Goal: Information Seeking & Learning: Learn about a topic

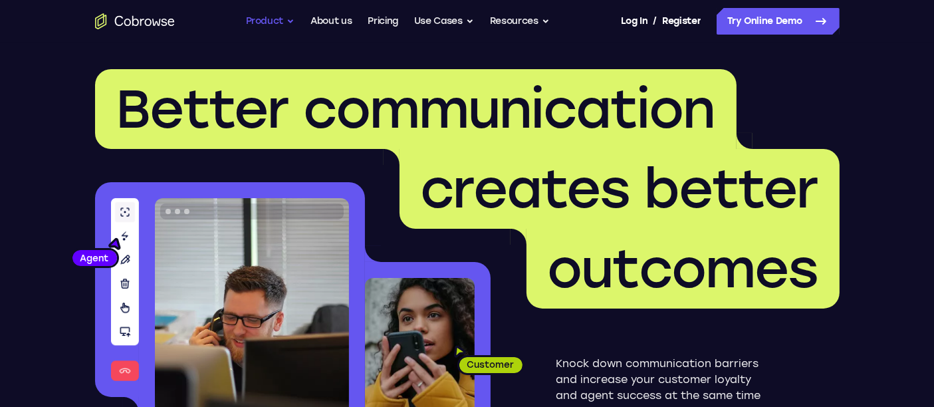
click at [273, 21] on button "Product" at bounding box center [270, 21] width 49 height 27
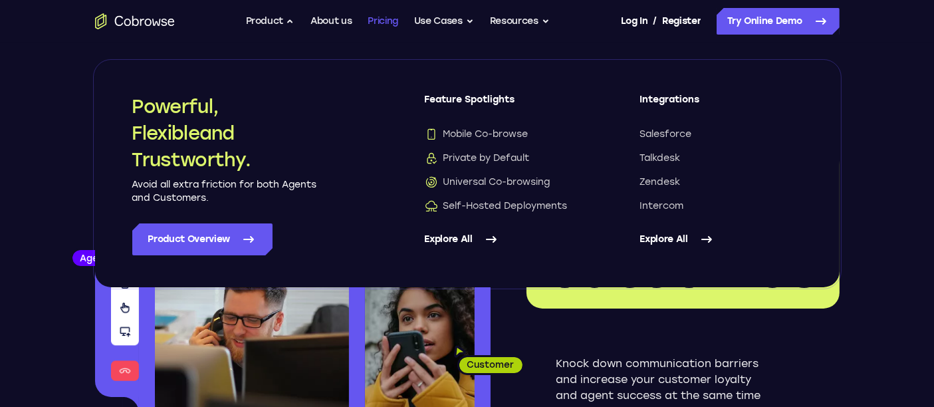
click at [372, 19] on link "Pricing" at bounding box center [383, 21] width 31 height 27
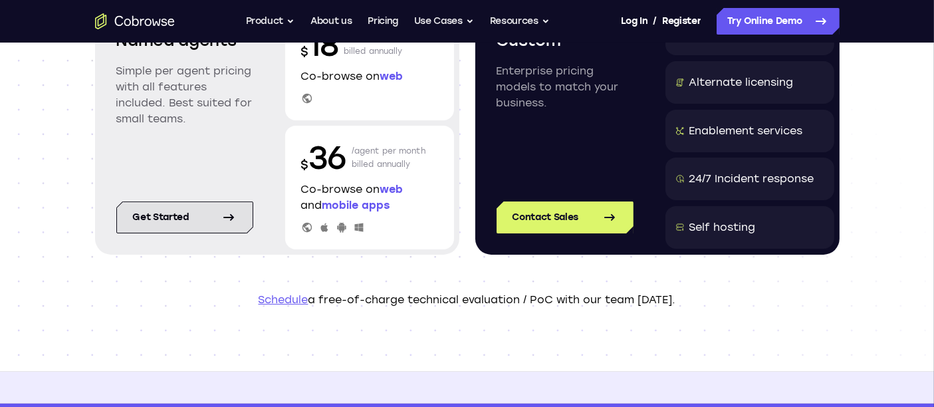
scroll to position [148, 0]
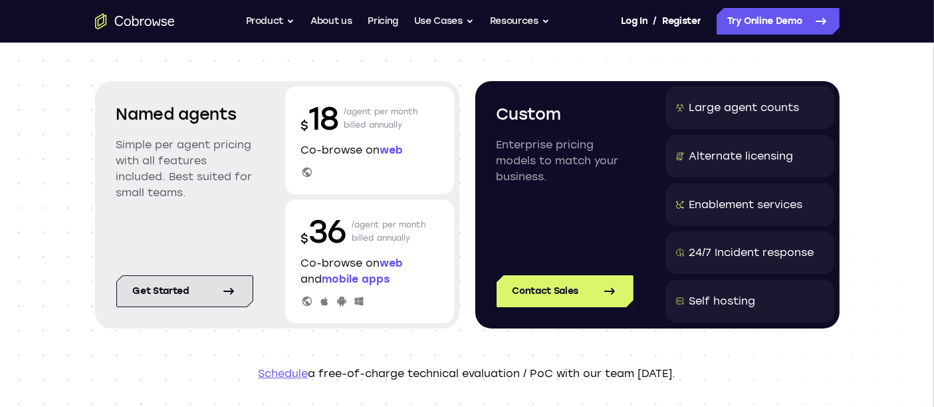
click at [203, 297] on link "Get started" at bounding box center [184, 291] width 137 height 32
click at [281, 16] on button "Product" at bounding box center [270, 21] width 49 height 27
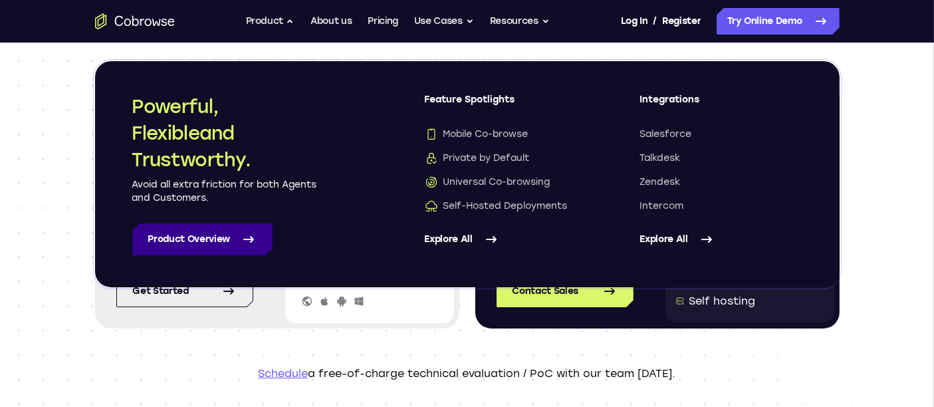
click at [223, 242] on link "Product Overview" at bounding box center [202, 239] width 140 height 32
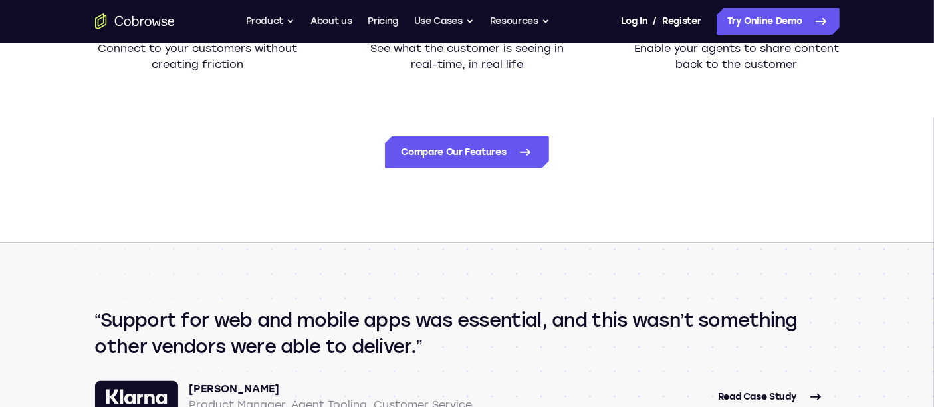
scroll to position [1404, 0]
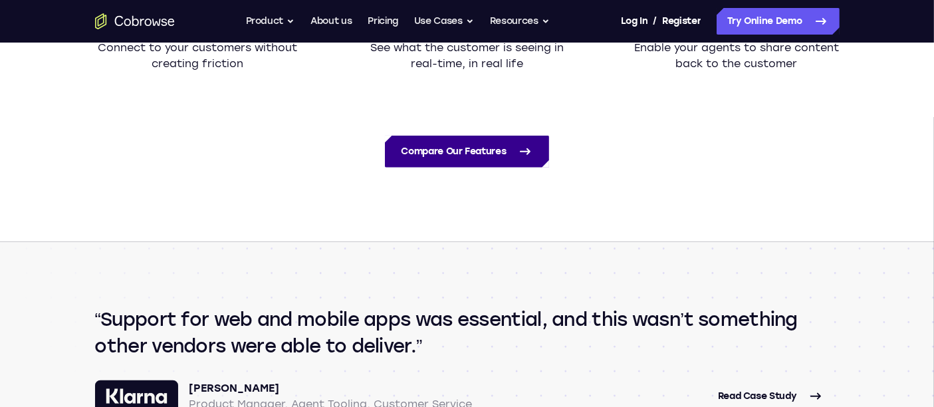
click at [485, 159] on link "Compare Our Features" at bounding box center [467, 152] width 164 height 32
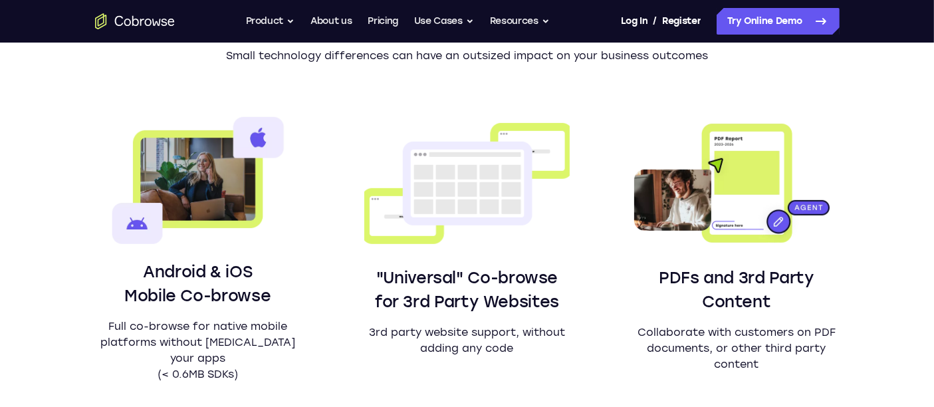
scroll to position [598, 0]
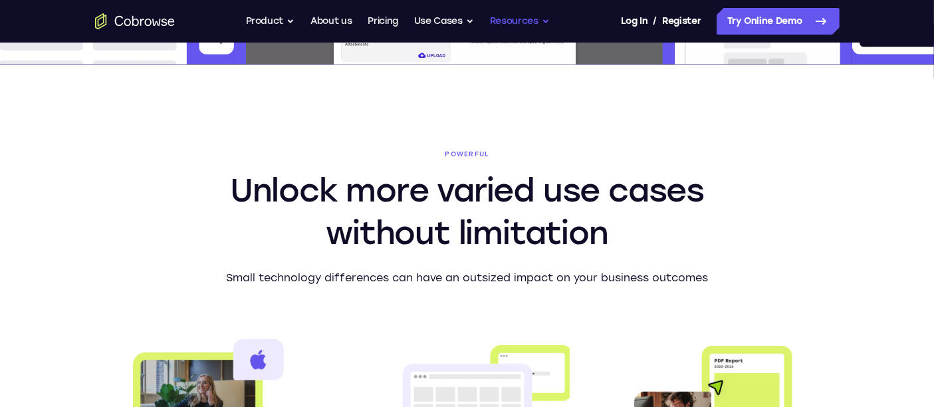
click at [497, 26] on button "Resources" at bounding box center [520, 21] width 60 height 27
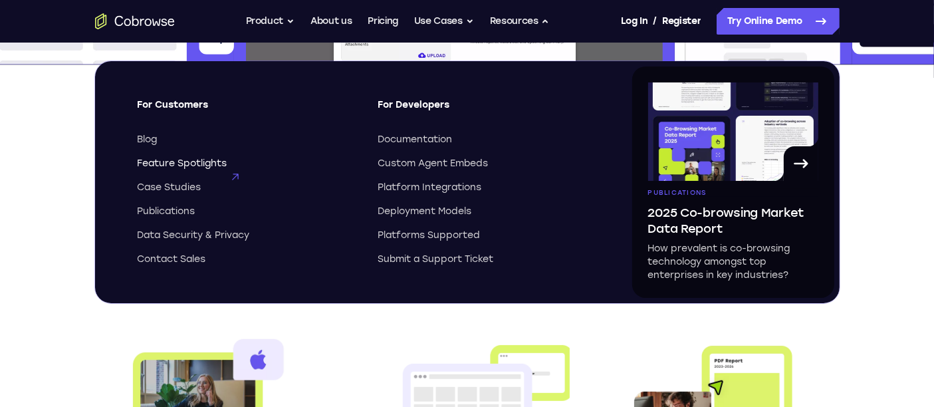
click at [168, 166] on span "Feature Spotlights" at bounding box center [183, 163] width 90 height 13
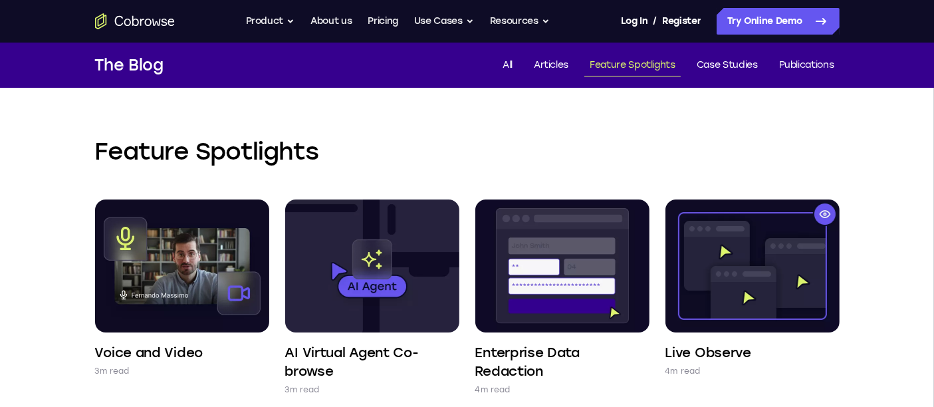
scroll to position [74, 0]
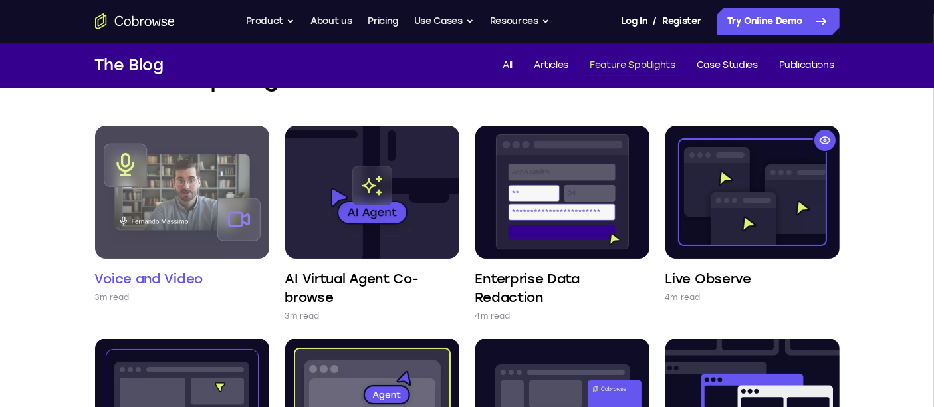
click at [155, 164] on img at bounding box center [182, 192] width 174 height 133
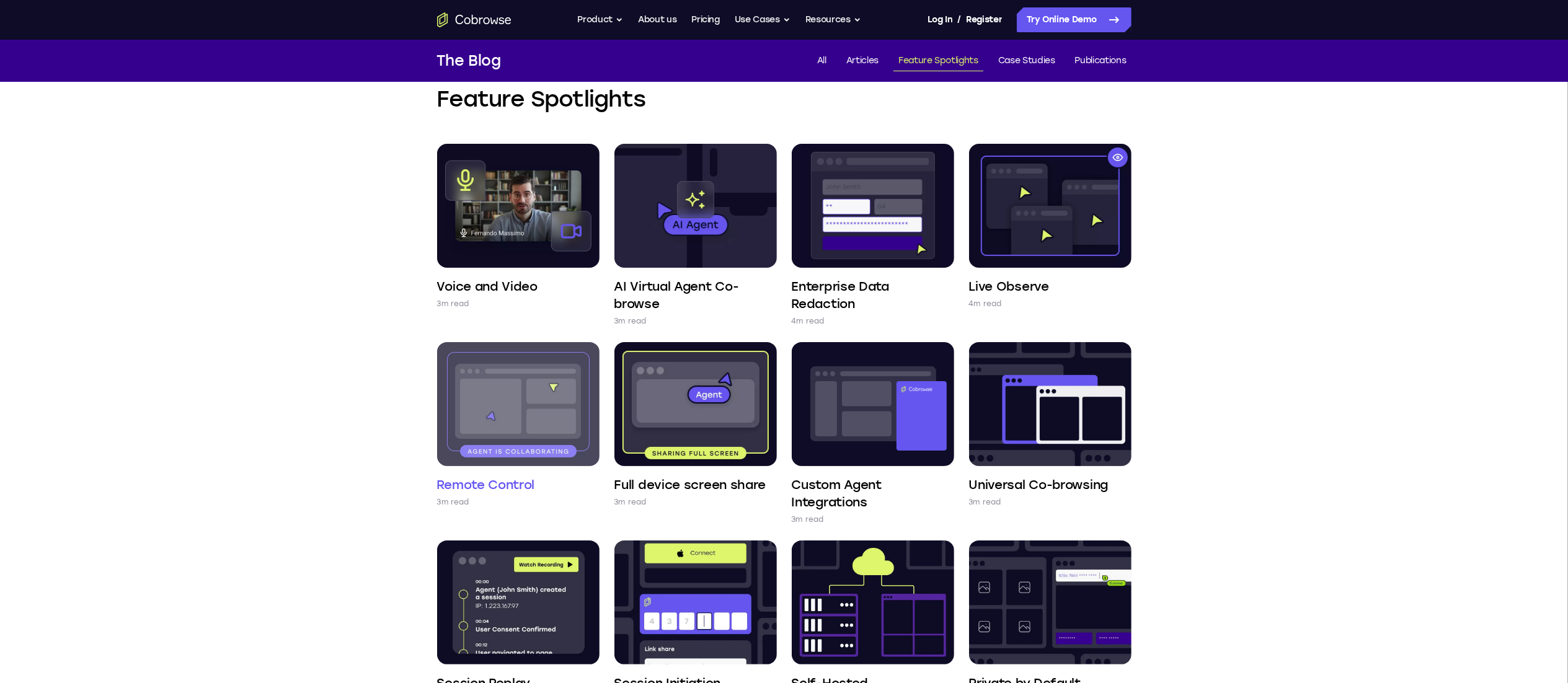
scroll to position [0, 0]
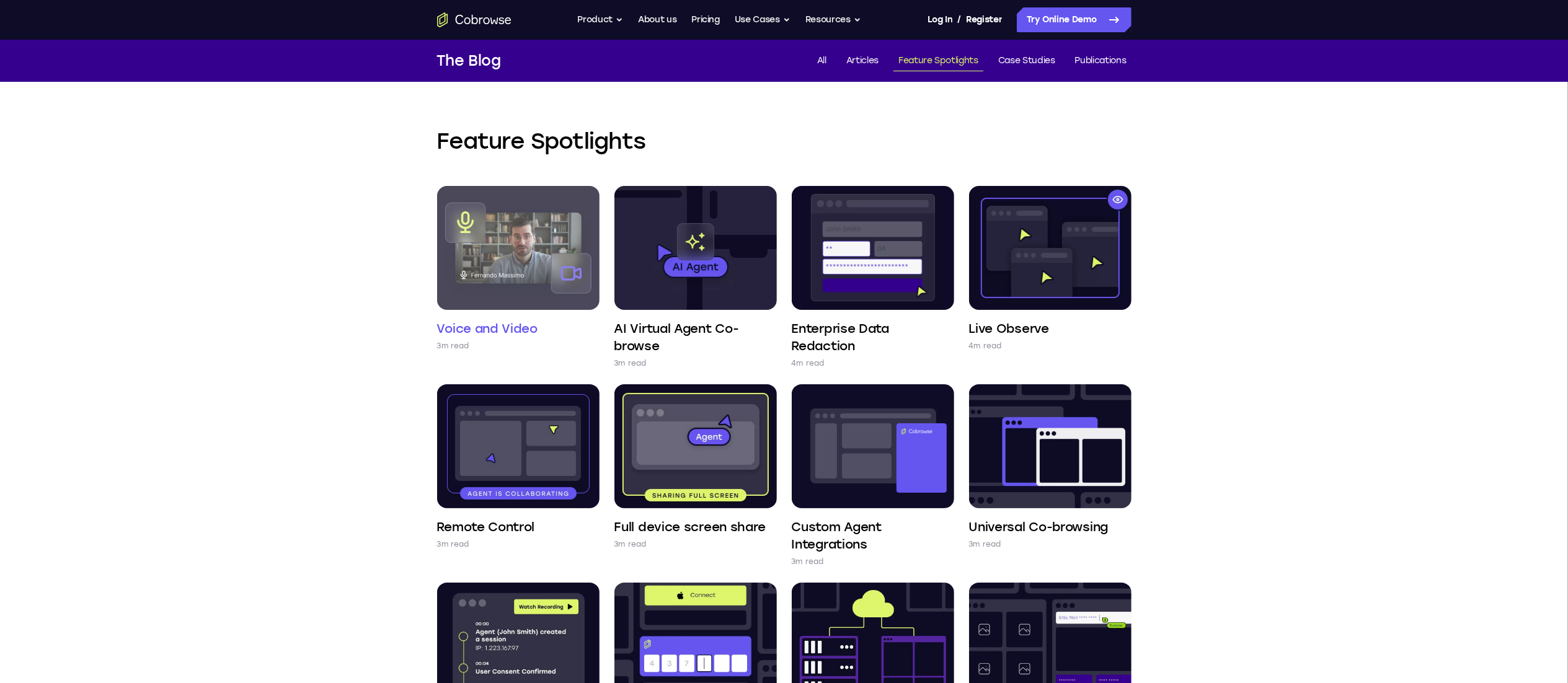
click at [521, 281] on img at bounding box center [518, 247] width 162 height 124
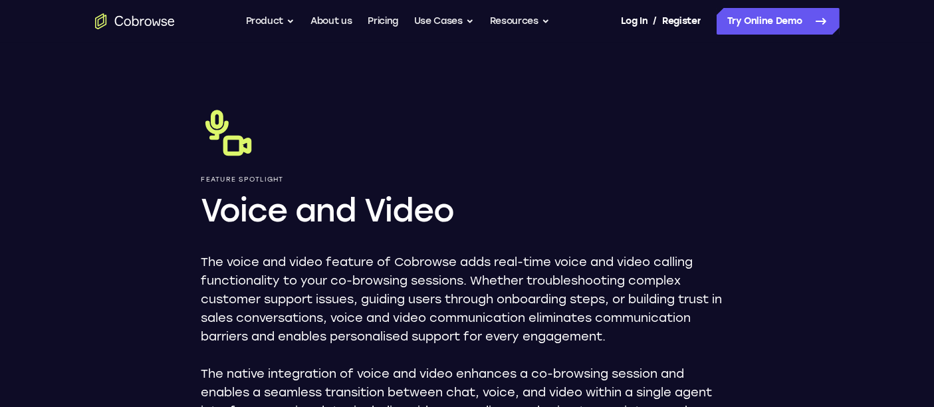
scroll to position [74, 0]
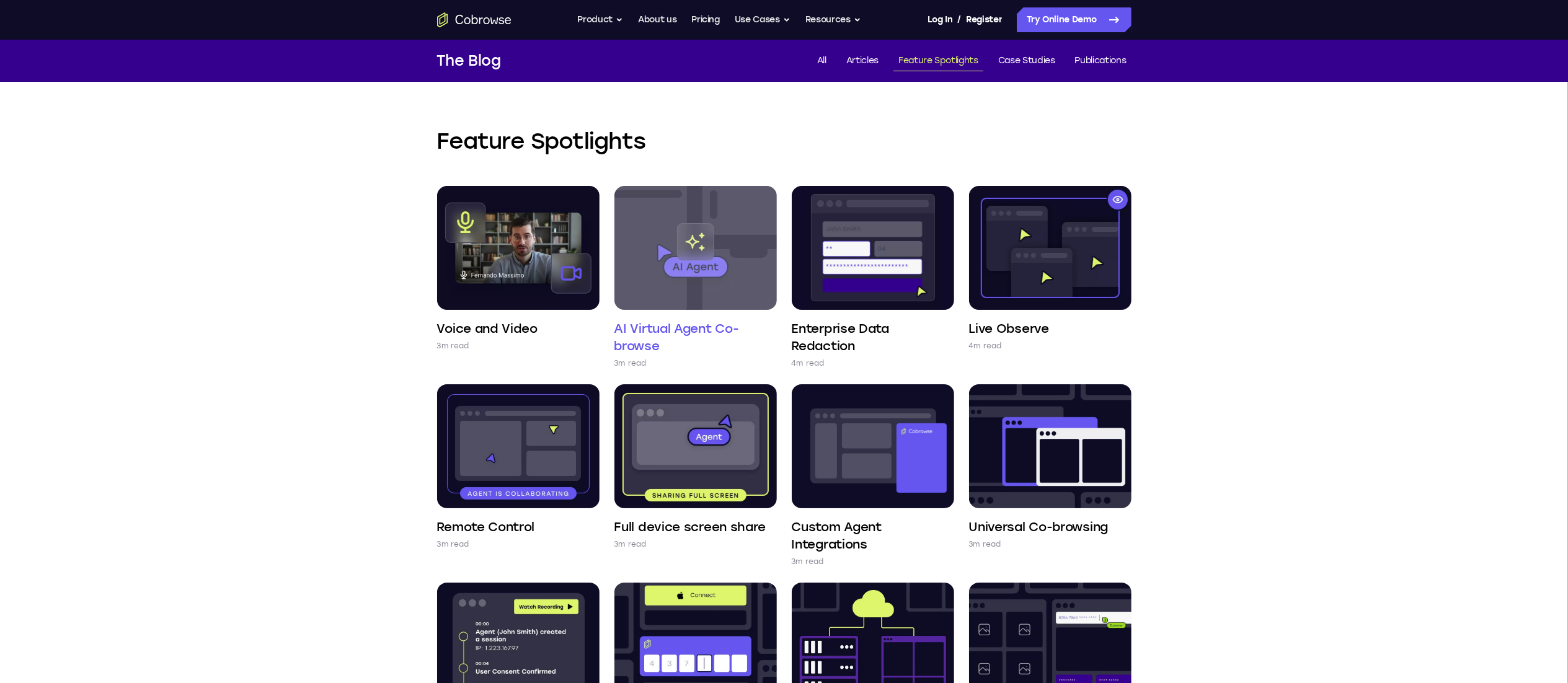
click at [680, 211] on img at bounding box center [695, 247] width 162 height 124
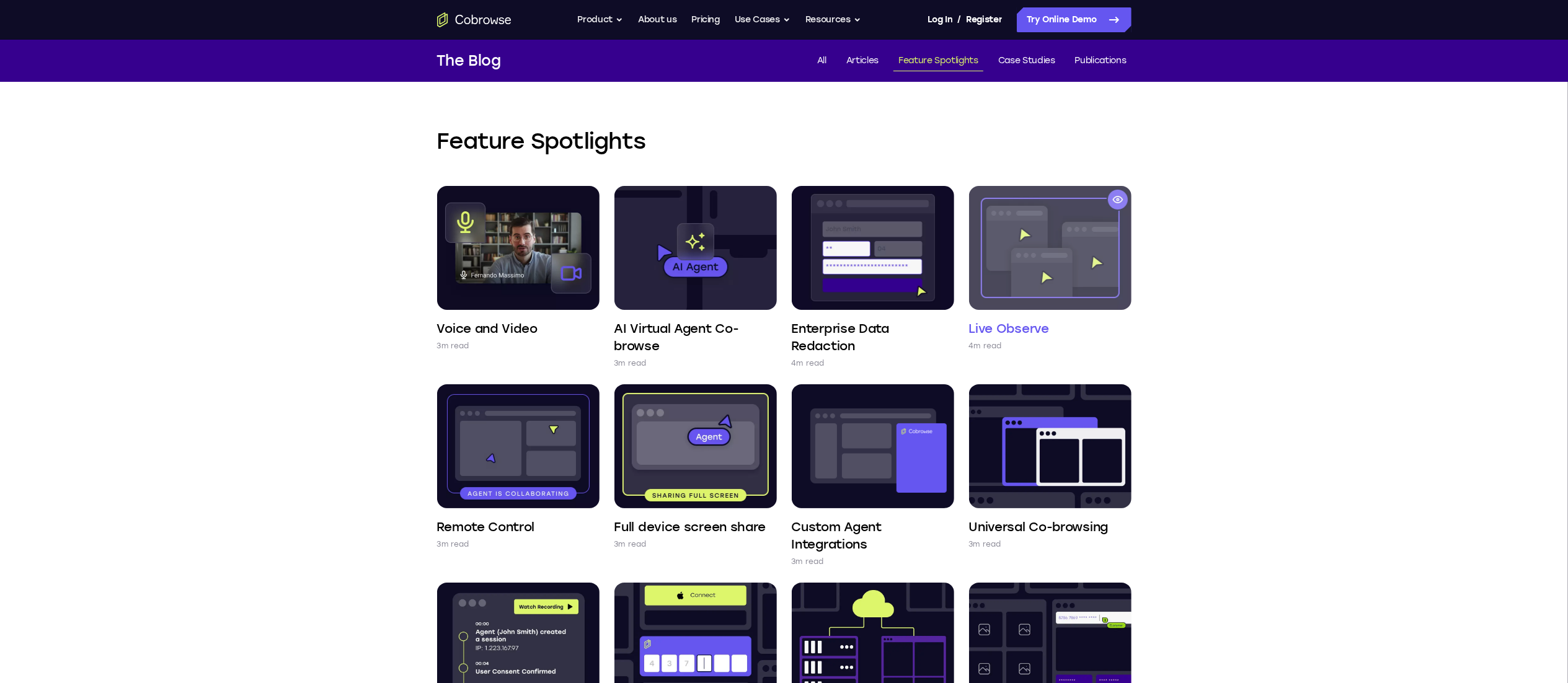
click at [1033, 253] on img at bounding box center [1050, 247] width 162 height 124
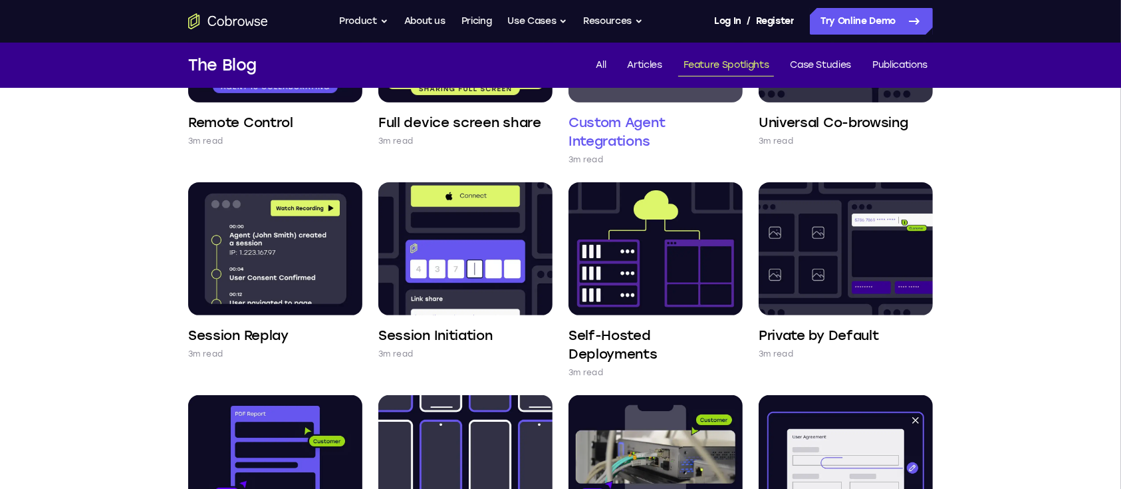
scroll to position [88, 0]
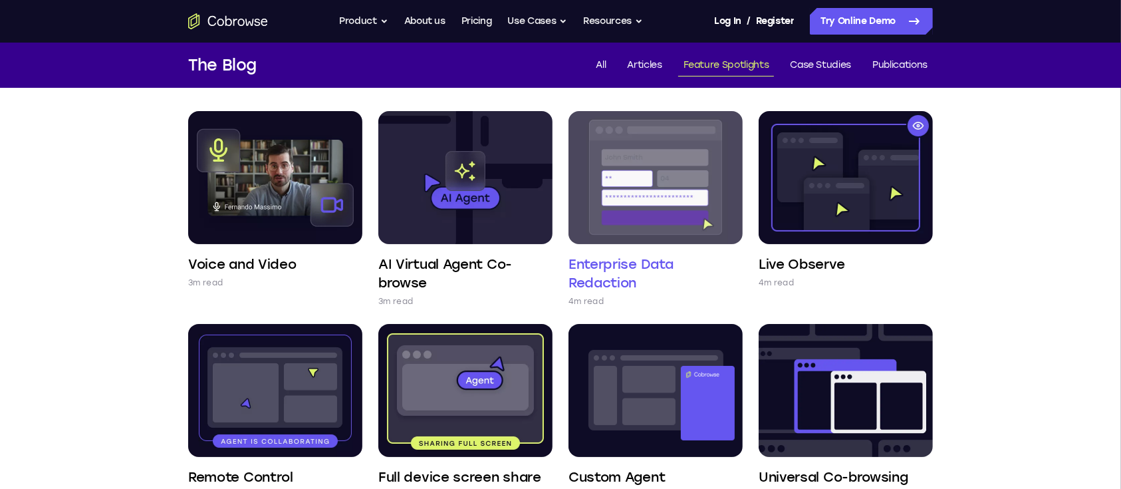
click at [635, 209] on img at bounding box center [656, 177] width 174 height 133
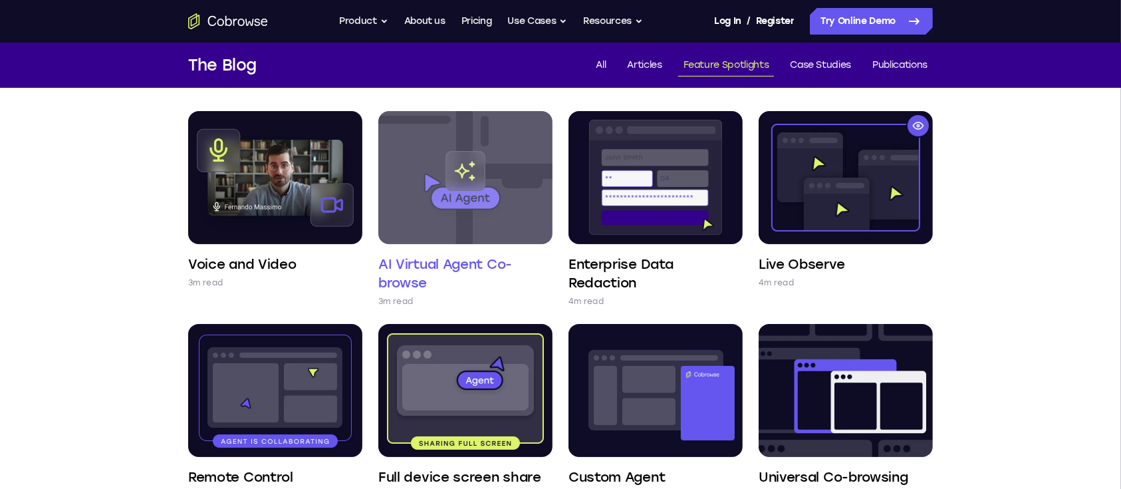
click at [503, 184] on img at bounding box center [465, 177] width 174 height 133
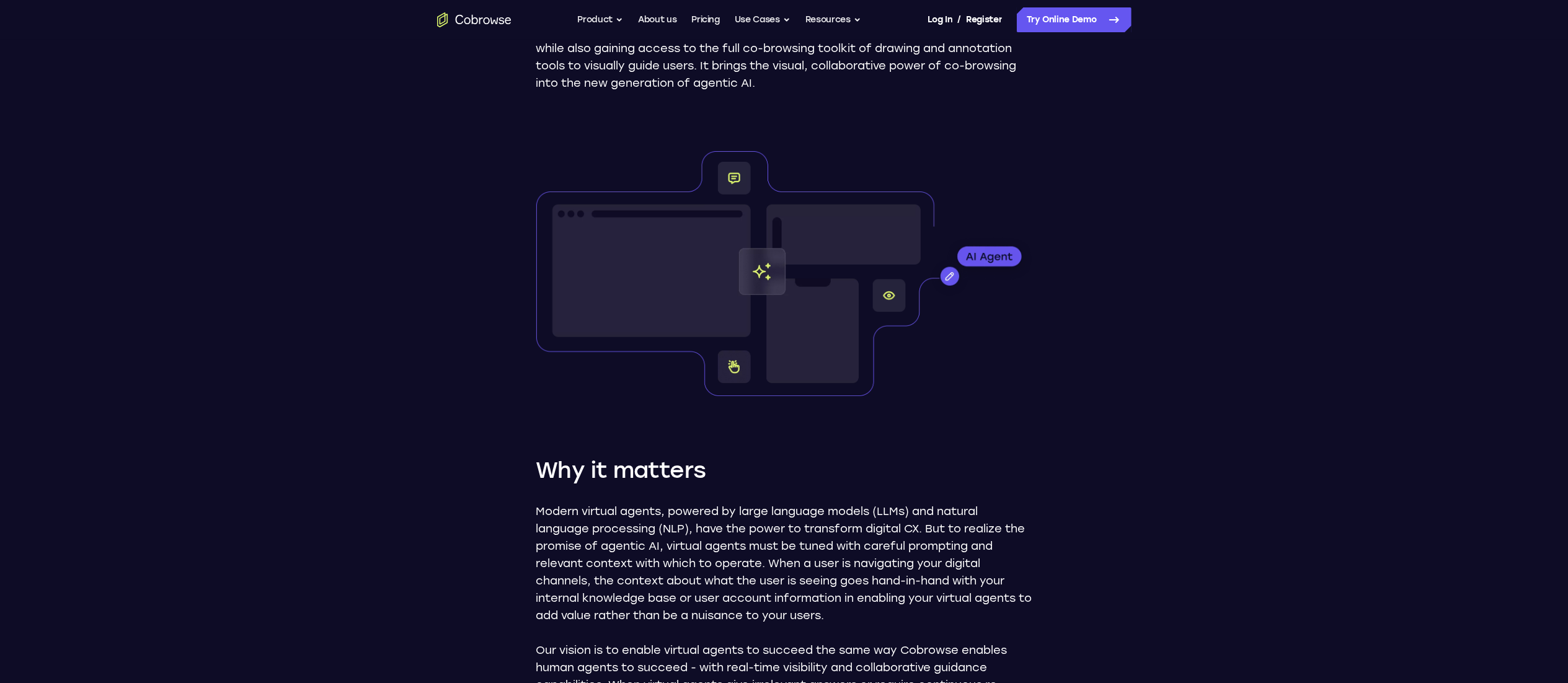
scroll to position [124, 0]
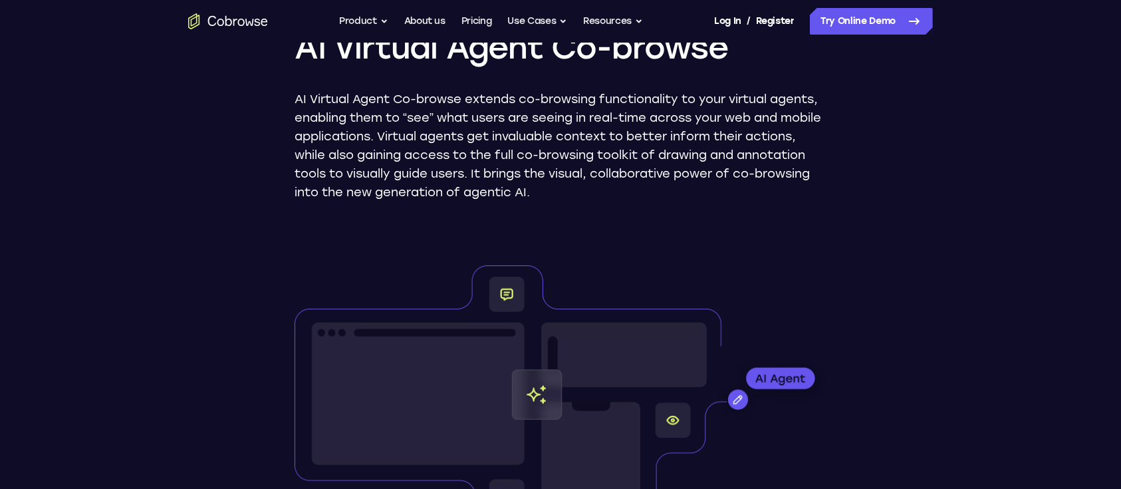
scroll to position [181, 0]
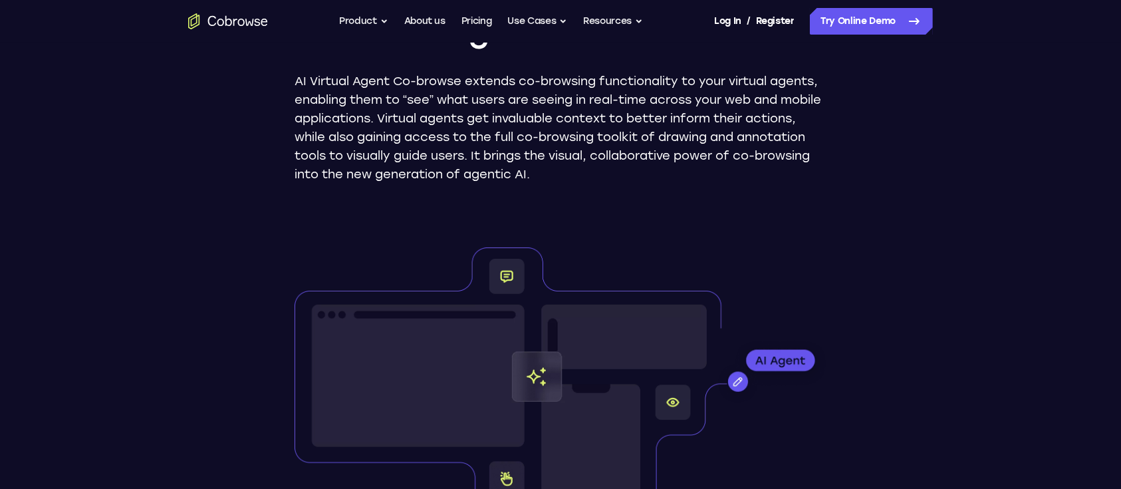
click at [293, 80] on div "Feature Spotlight AI Virtual Agent Co-browse AI Virtual Agent Co-browse extends…" at bounding box center [560, 416] width 851 height 1108
drag, startPoint x: 295, startPoint y: 80, endPoint x: 463, endPoint y: 87, distance: 167.7
click at [463, 87] on p "AI Virtual Agent Co-browse extends co-browsing functionality to your virtual ag…" at bounding box center [561, 128] width 532 height 112
copy p "AI Virtual Agent Co-browse"
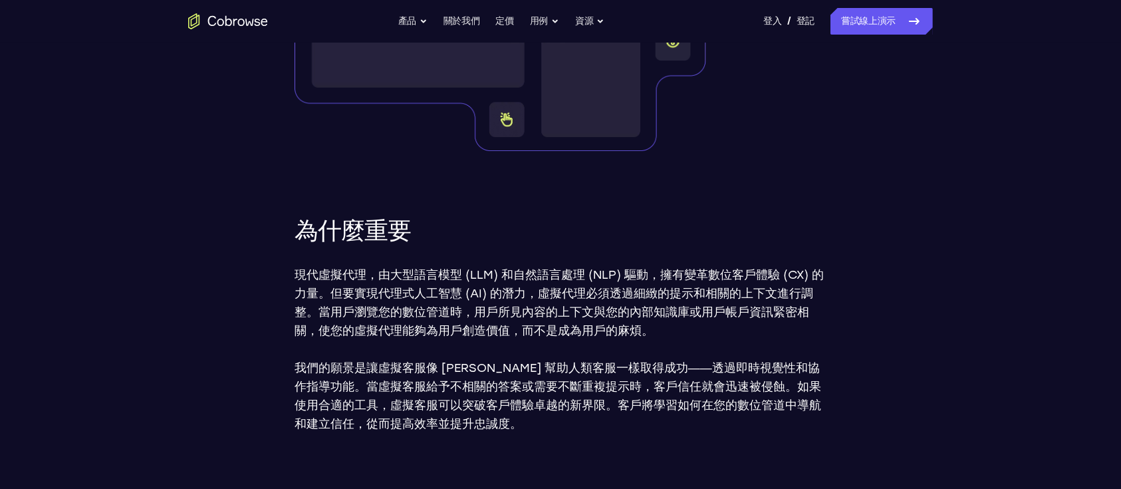
scroll to position [535, 0]
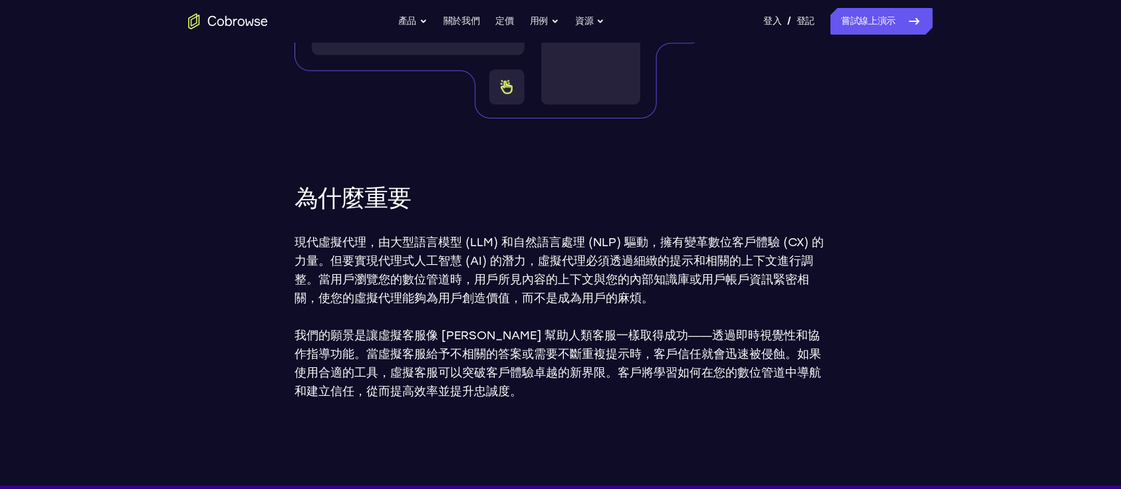
drag, startPoint x: 567, startPoint y: 194, endPoint x: 540, endPoint y: 257, distance: 68.8
click at [539, 257] on font "現代虛擬代理，由大型語言模型 (LLM) 和自然語言處理 (NLP) 驅動，擁有變革數位客戶體驗 (CX) 的力量。但要實現代理式人工智慧 (AI) 的潛力，…" at bounding box center [559, 270] width 529 height 70
click at [885, 23] on font "嘗試線上演示" at bounding box center [868, 20] width 55 height 11
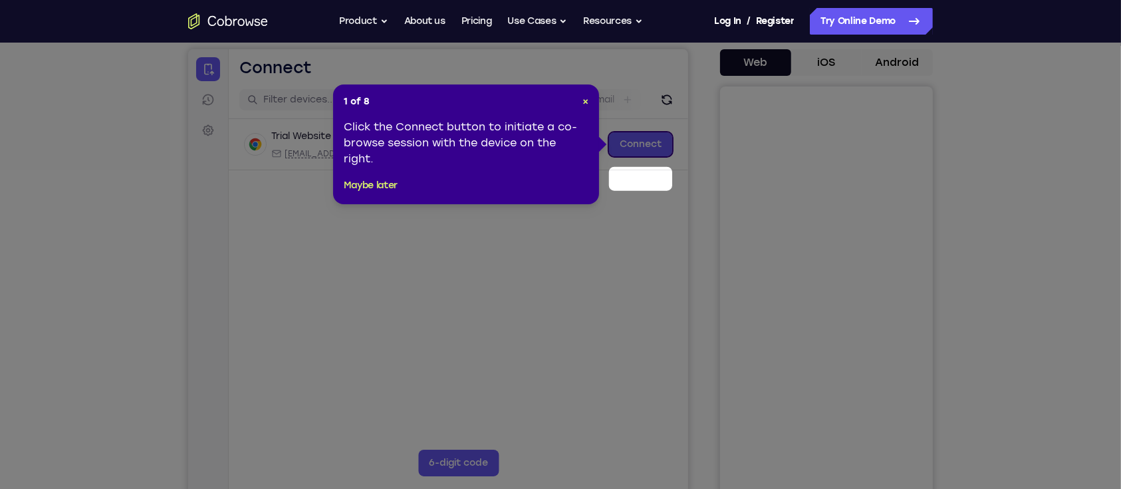
scroll to position [88, 0]
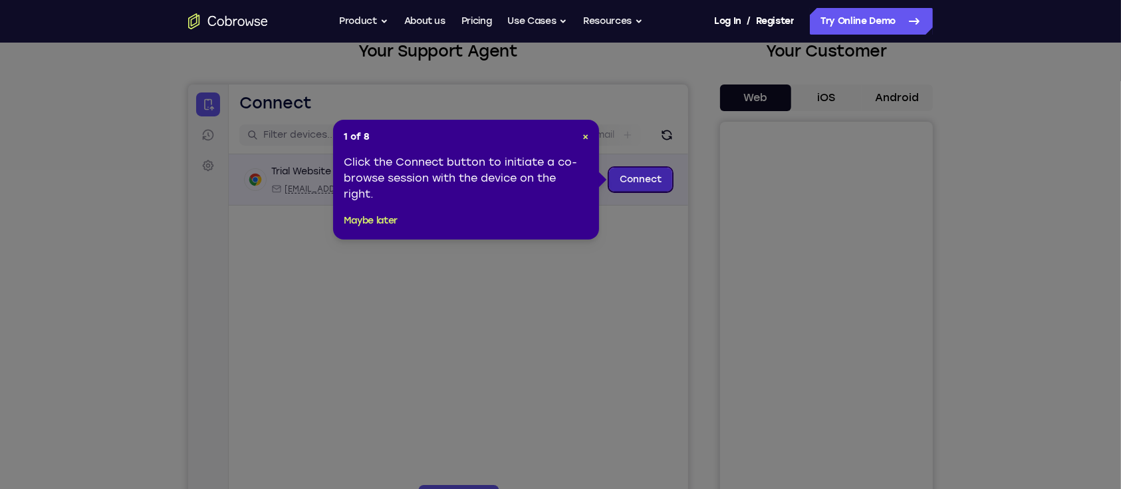
click at [648, 175] on link "Connect" at bounding box center [639, 179] width 63 height 24
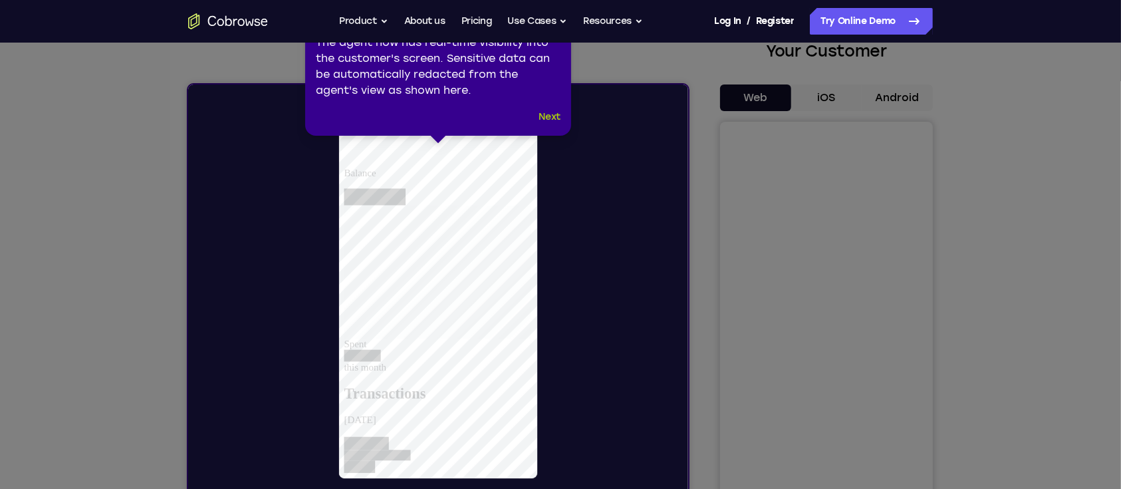
scroll to position [0, 0]
click at [553, 118] on button "Next" at bounding box center [550, 117] width 22 height 16
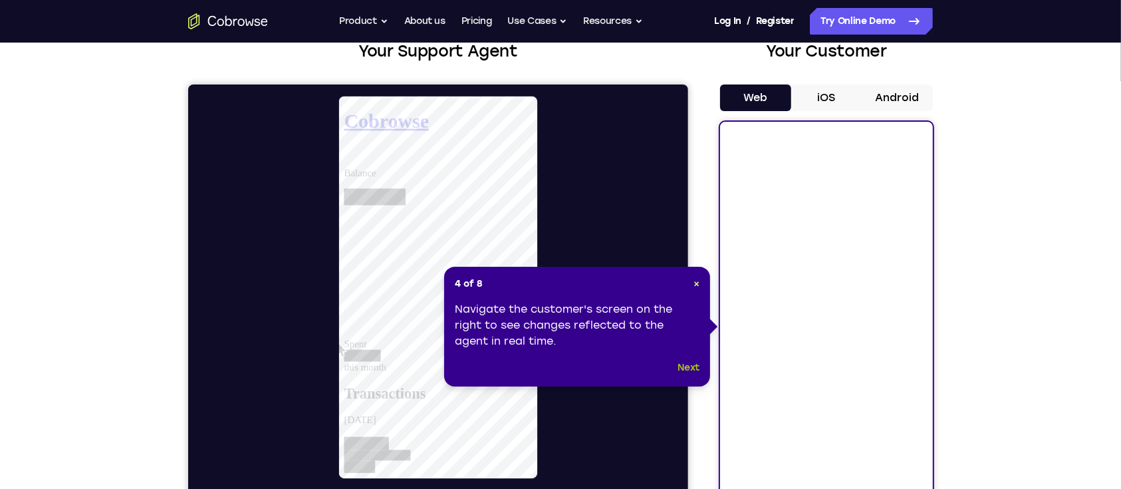
click at [694, 365] on button "Next" at bounding box center [689, 368] width 22 height 16
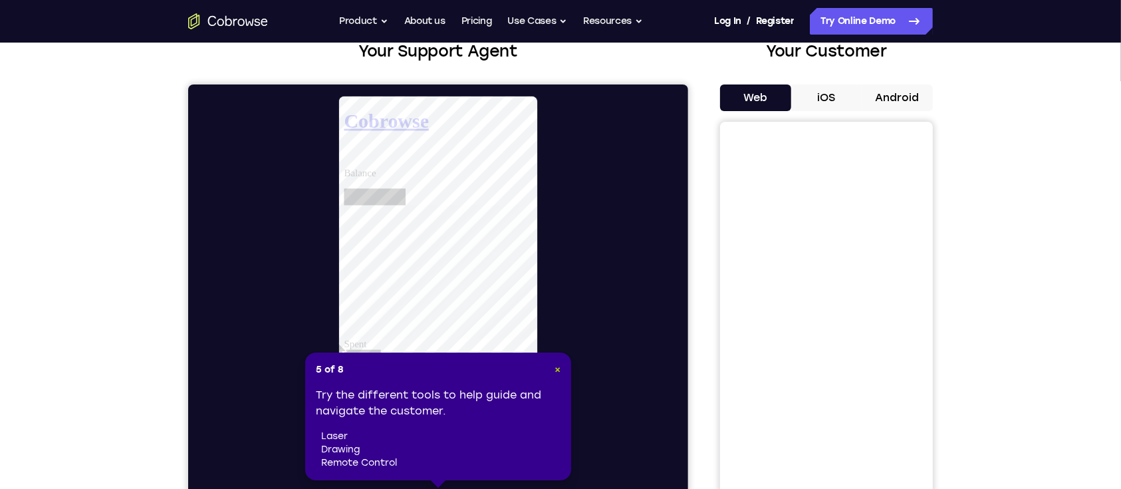
click at [559, 368] on span "×" at bounding box center [558, 369] width 6 height 11
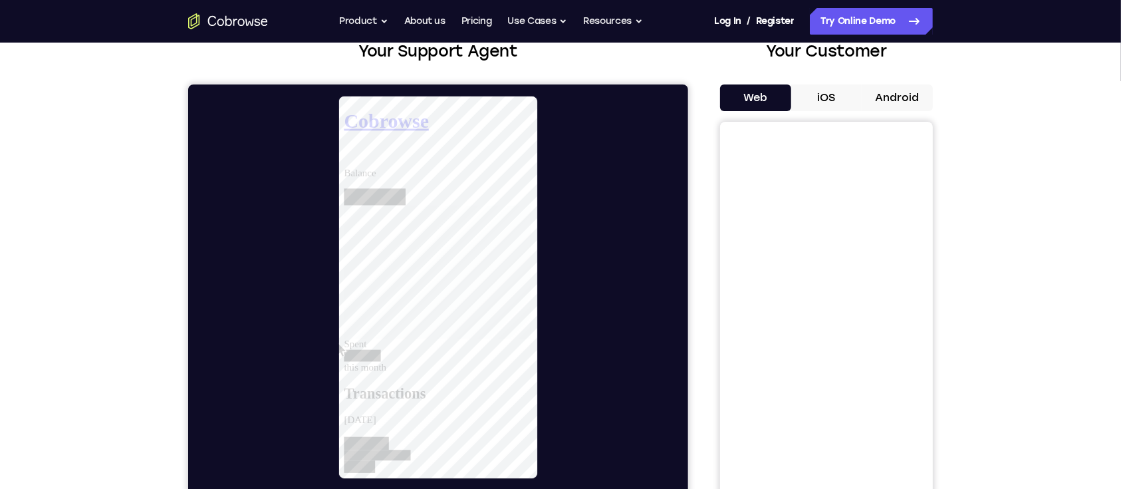
scroll to position [177, 0]
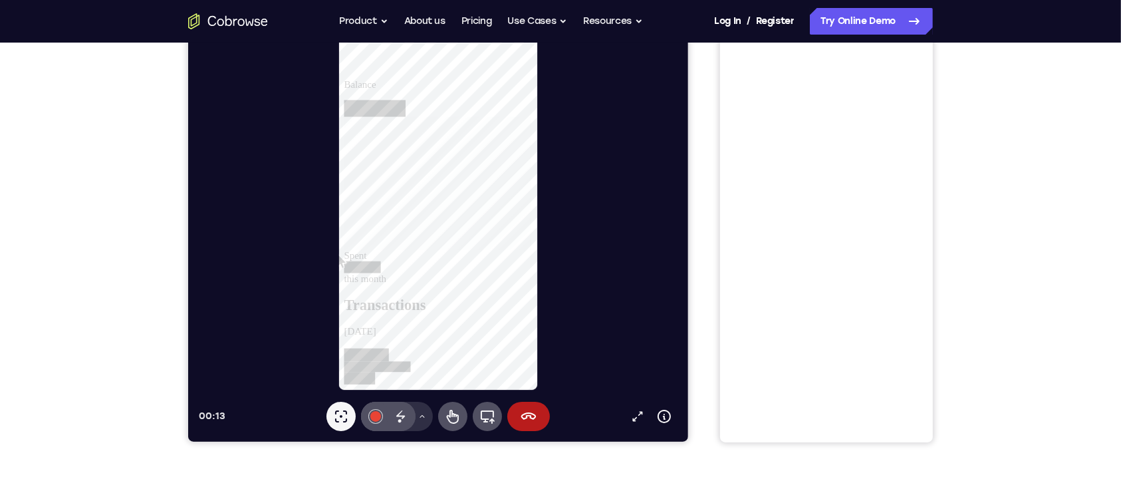
click at [420, 421] on button "Drawing tools menu" at bounding box center [421, 416] width 21 height 29
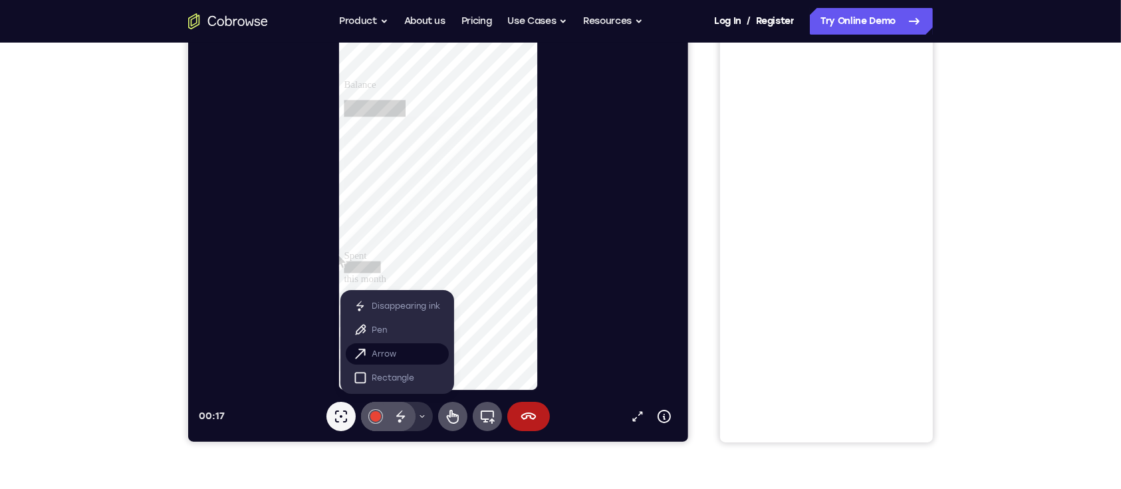
click at [388, 350] on p "Arrow" at bounding box center [384, 353] width 25 height 13
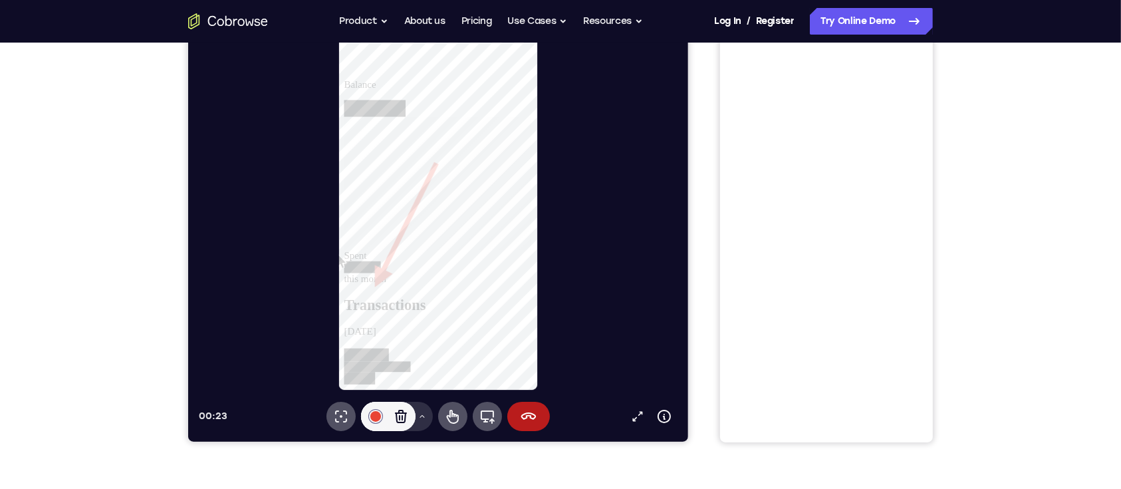
click at [580, 194] on div at bounding box center [442, 199] width 489 height 384
click at [402, 413] on icon at bounding box center [400, 416] width 12 height 13
click at [343, 416] on icon at bounding box center [340, 416] width 16 height 16
click at [338, 415] on icon at bounding box center [340, 416] width 16 height 16
click at [489, 416] on icon at bounding box center [487, 416] width 16 height 16
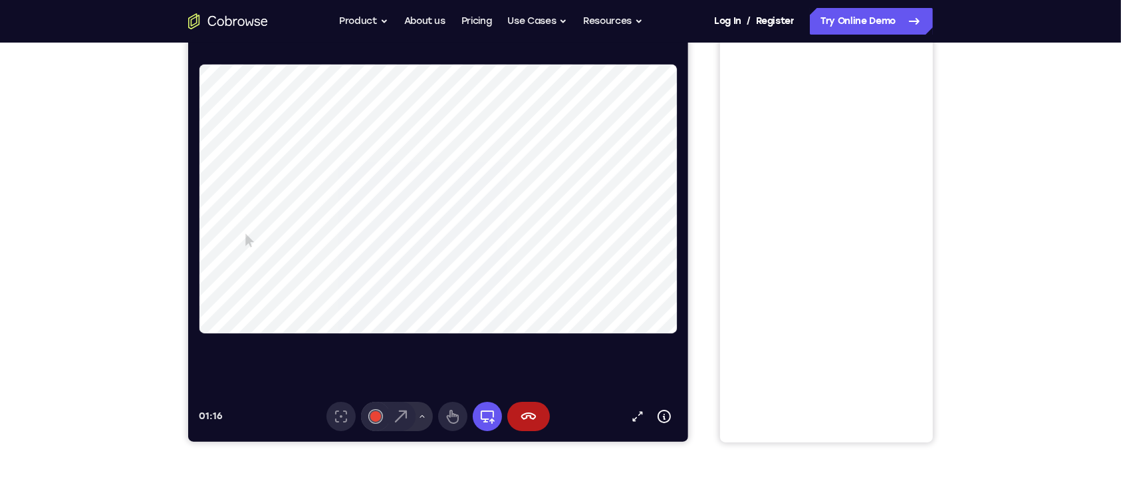
click at [642, 246] on video at bounding box center [468, 198] width 539 height 269
click at [424, 419] on button "Drawing tools menu" at bounding box center [421, 416] width 21 height 29
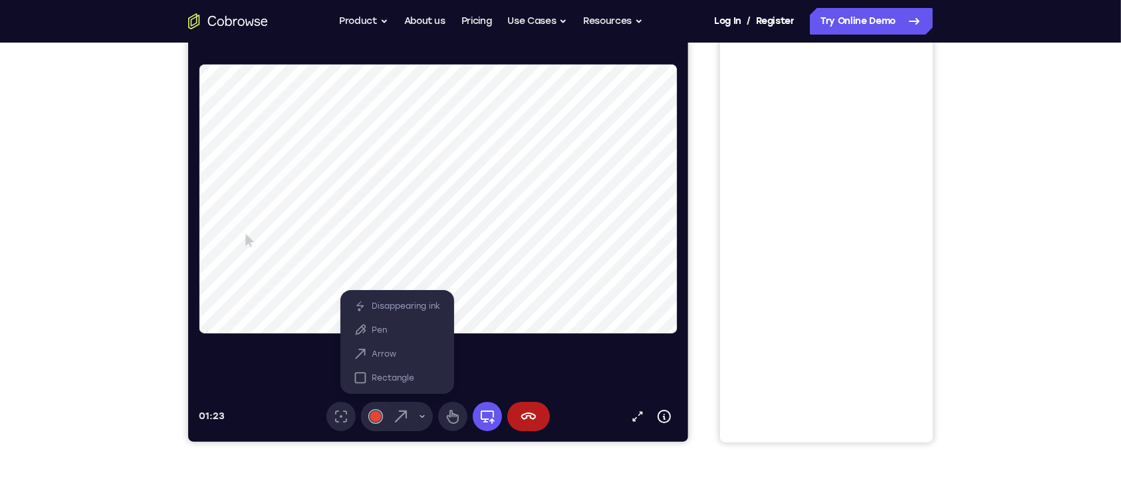
drag, startPoint x: 644, startPoint y: 180, endPoint x: 610, endPoint y: 242, distance: 71.1
click at [611, 245] on video at bounding box center [468, 198] width 539 height 269
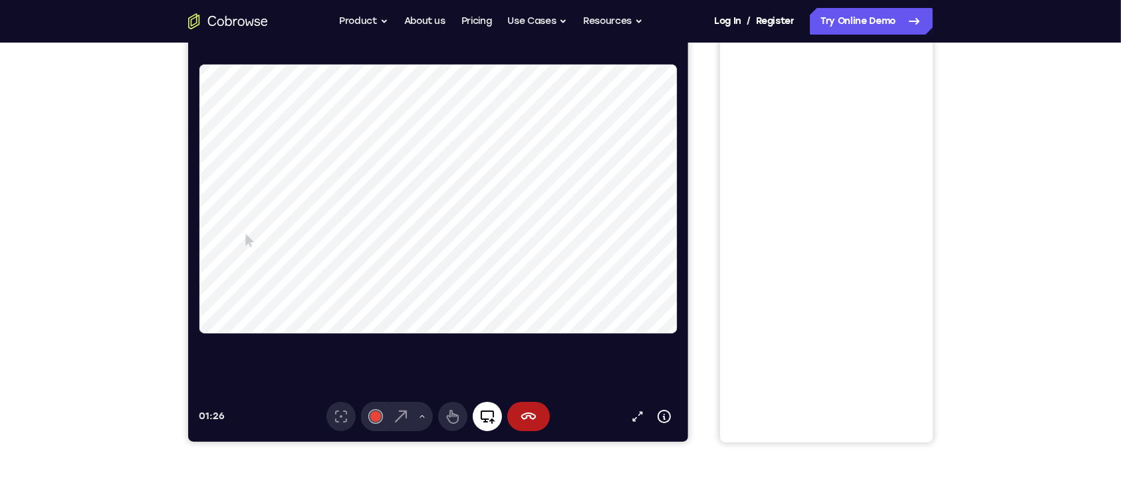
click at [483, 418] on icon at bounding box center [487, 416] width 16 height 16
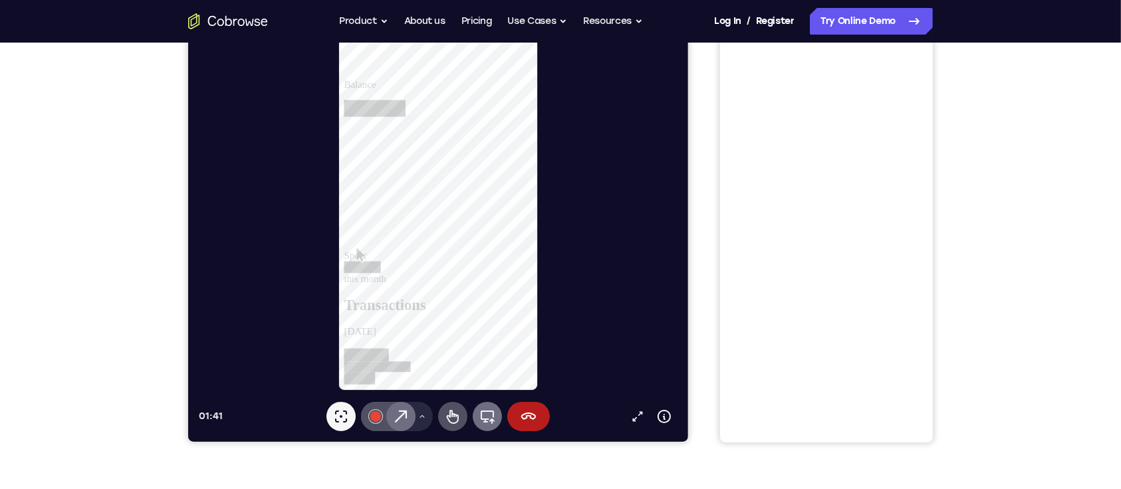
scroll to position [88, 0]
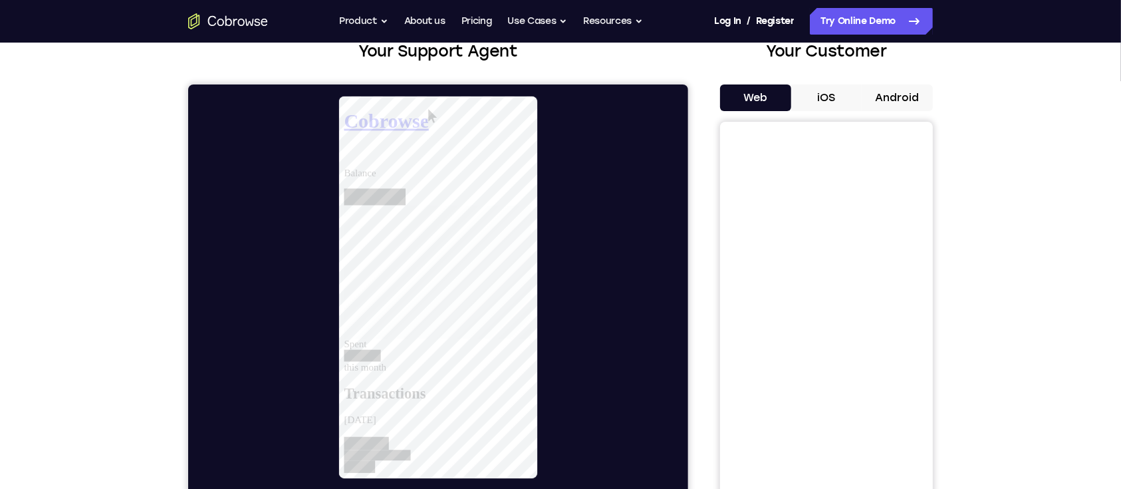
click at [836, 96] on button "iOS" at bounding box center [826, 97] width 71 height 27
click at [370, 19] on button "Product" at bounding box center [363, 21] width 49 height 27
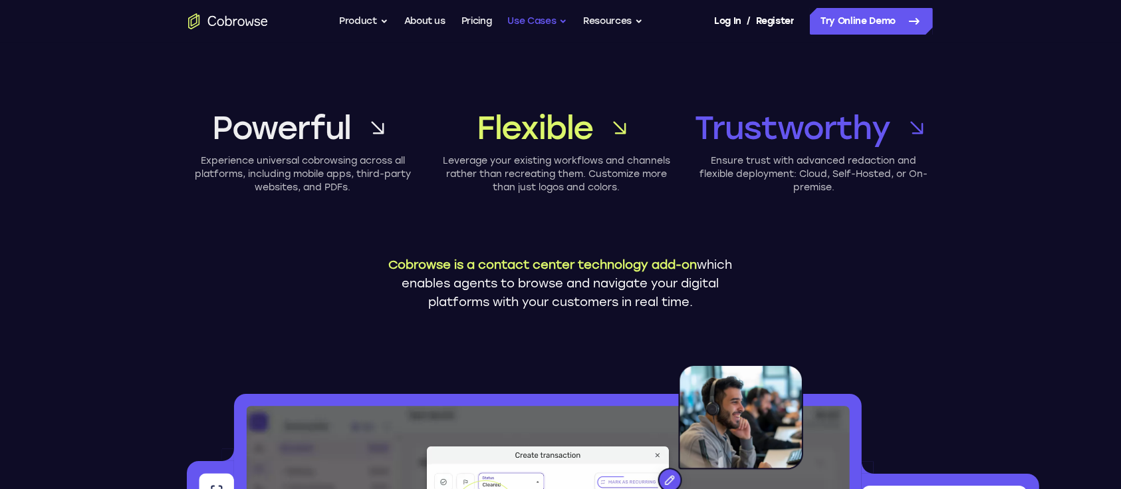
click at [551, 25] on button "Use Cases" at bounding box center [537, 21] width 60 height 27
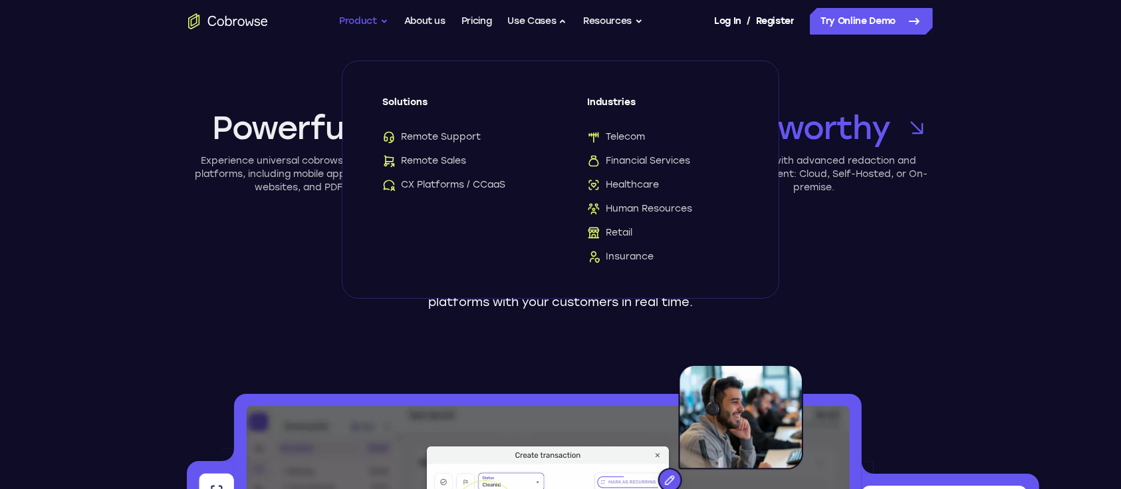
click at [364, 25] on button "Product" at bounding box center [363, 21] width 49 height 27
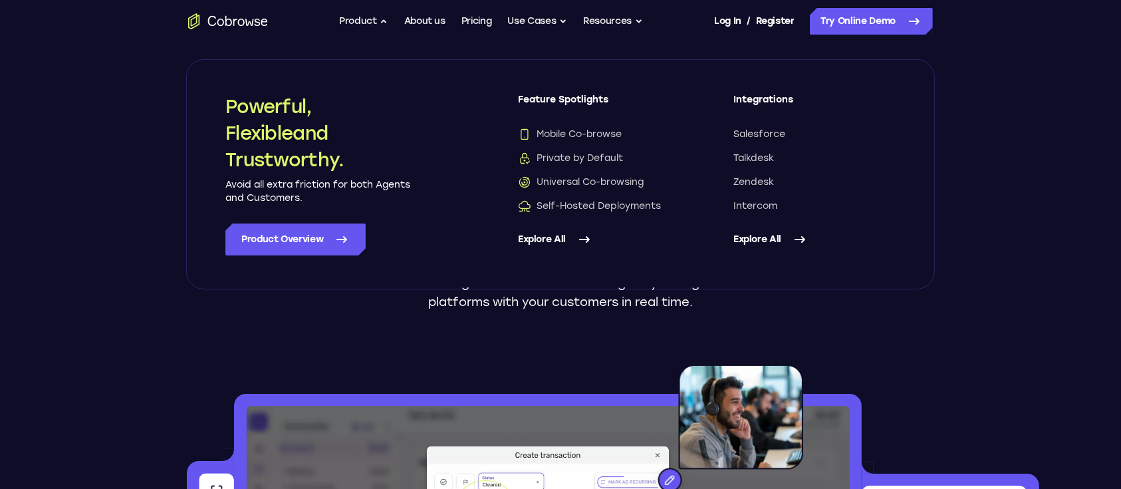
click at [561, 239] on link "Explore All" at bounding box center [599, 239] width 162 height 32
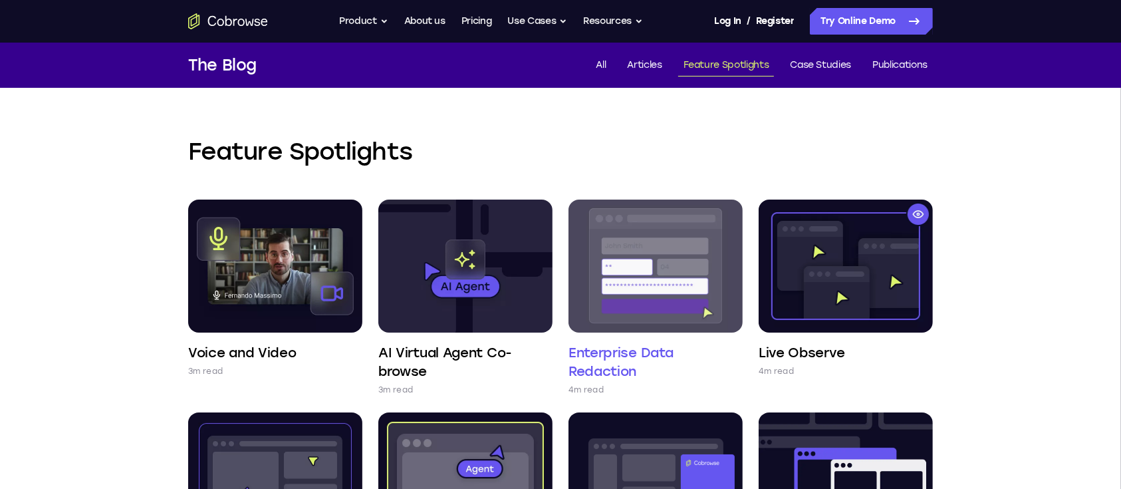
click at [672, 265] on img at bounding box center [656, 265] width 174 height 133
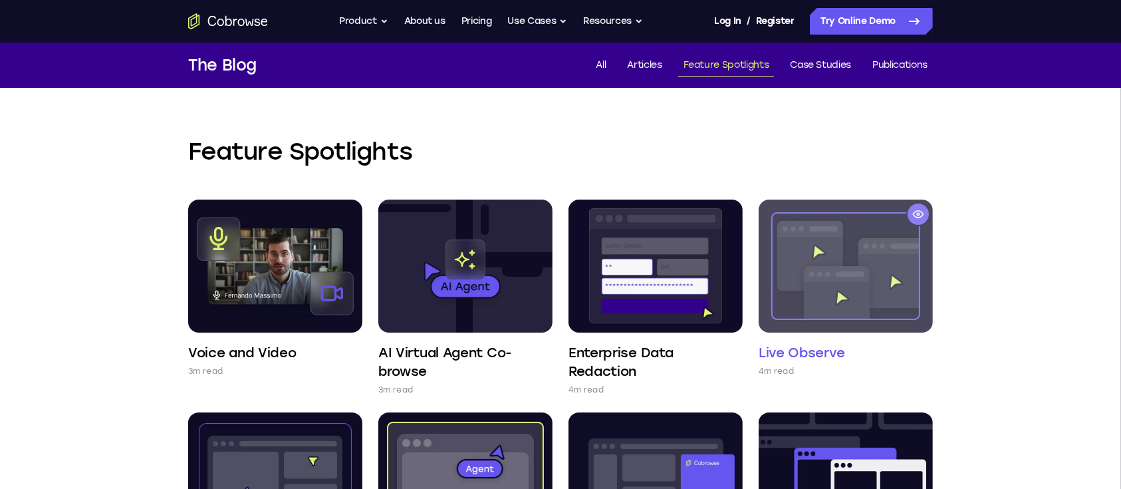
click at [807, 281] on img at bounding box center [846, 265] width 174 height 133
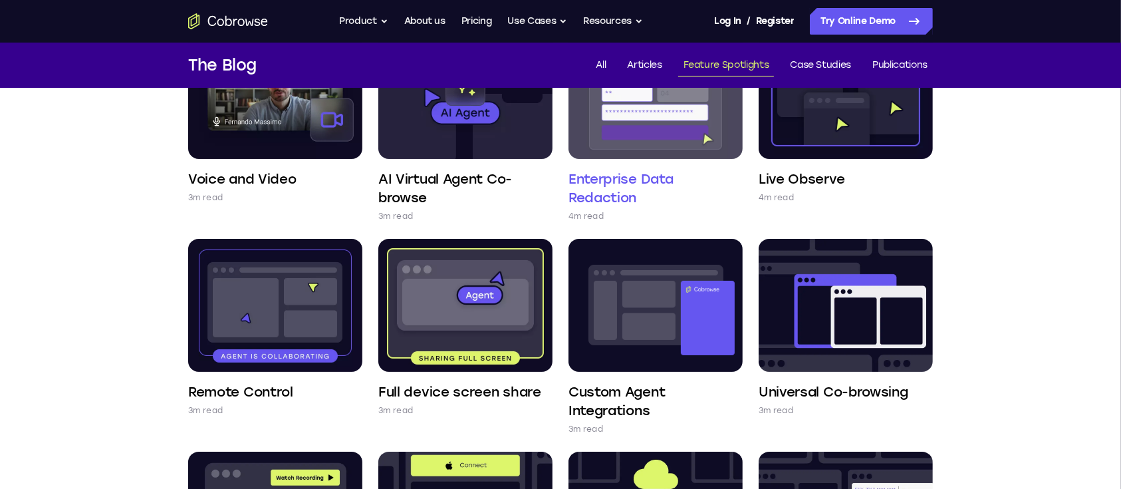
scroll to position [177, 0]
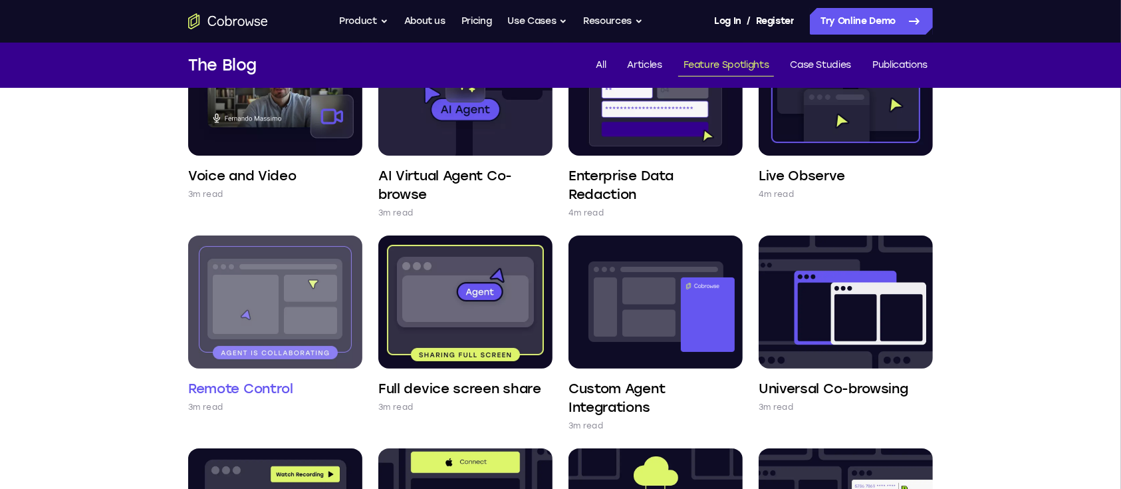
click at [313, 283] on img at bounding box center [275, 301] width 174 height 133
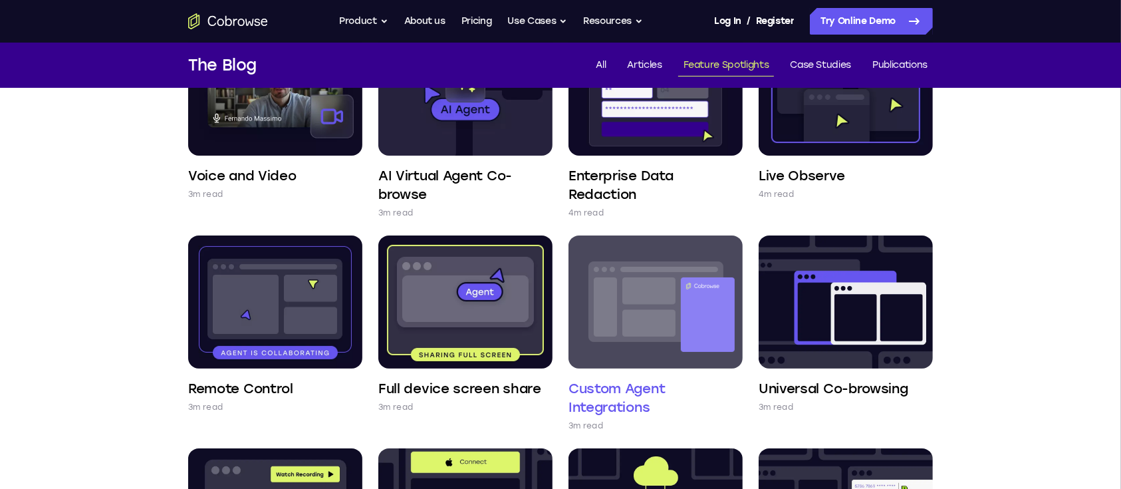
click at [620, 313] on img at bounding box center [656, 301] width 174 height 133
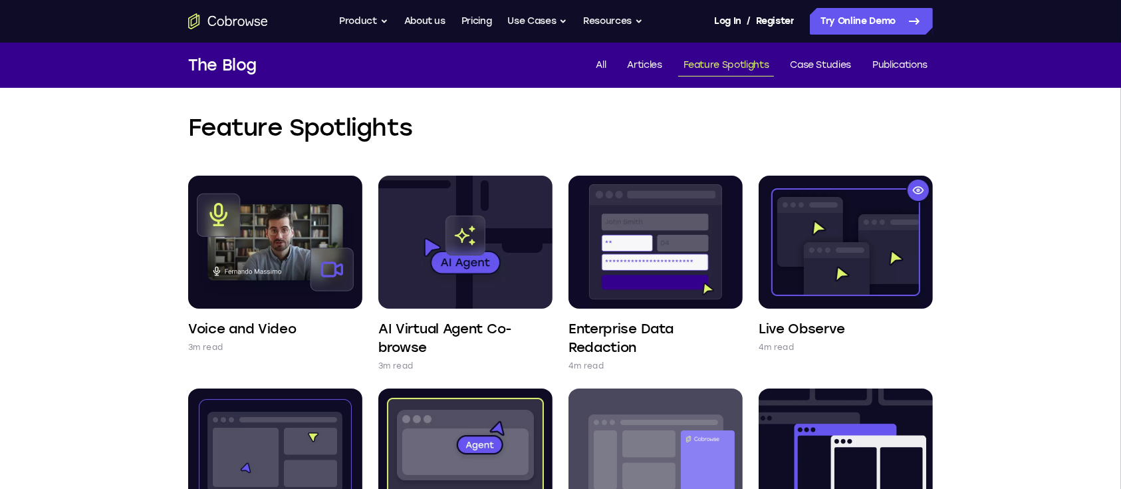
scroll to position [0, 0]
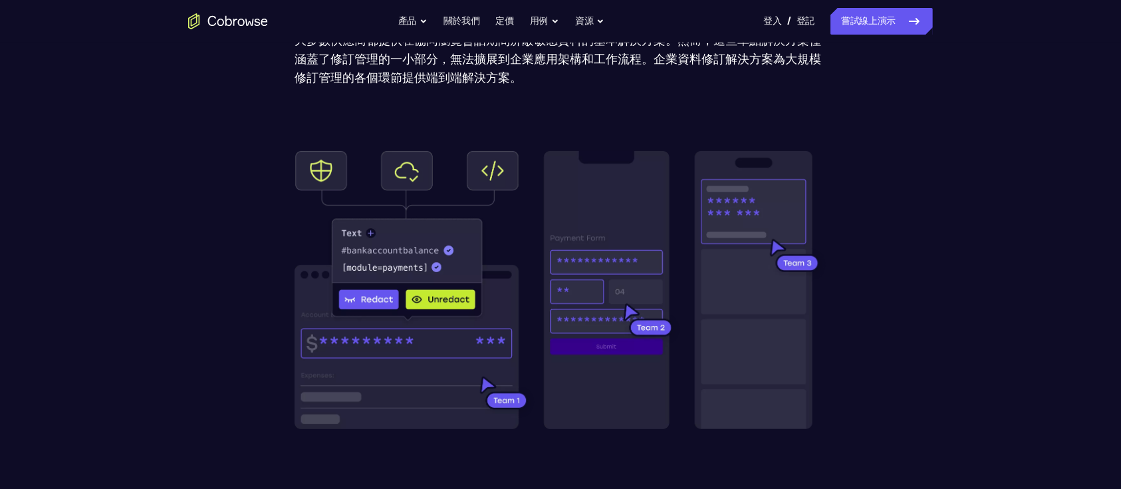
scroll to position [88, 0]
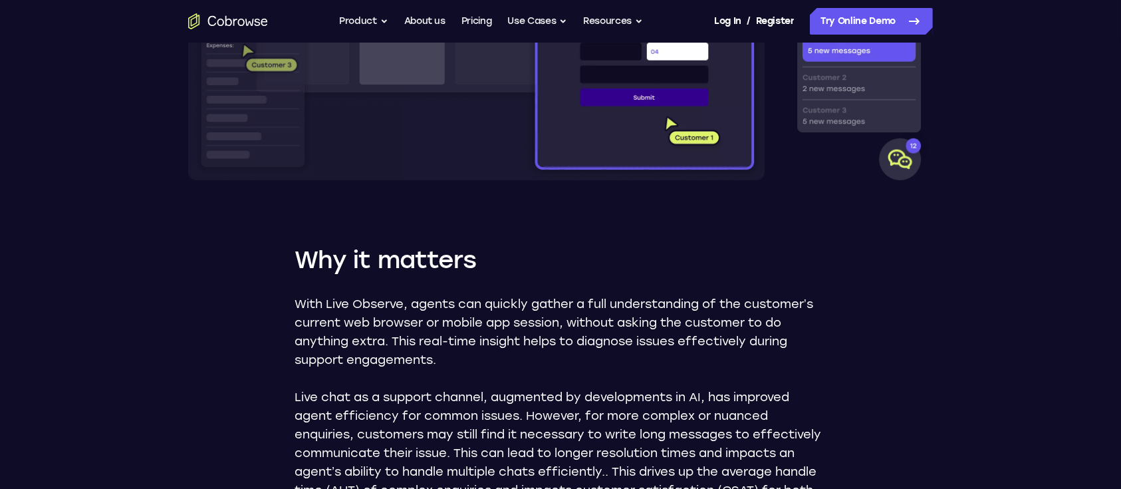
scroll to position [620, 0]
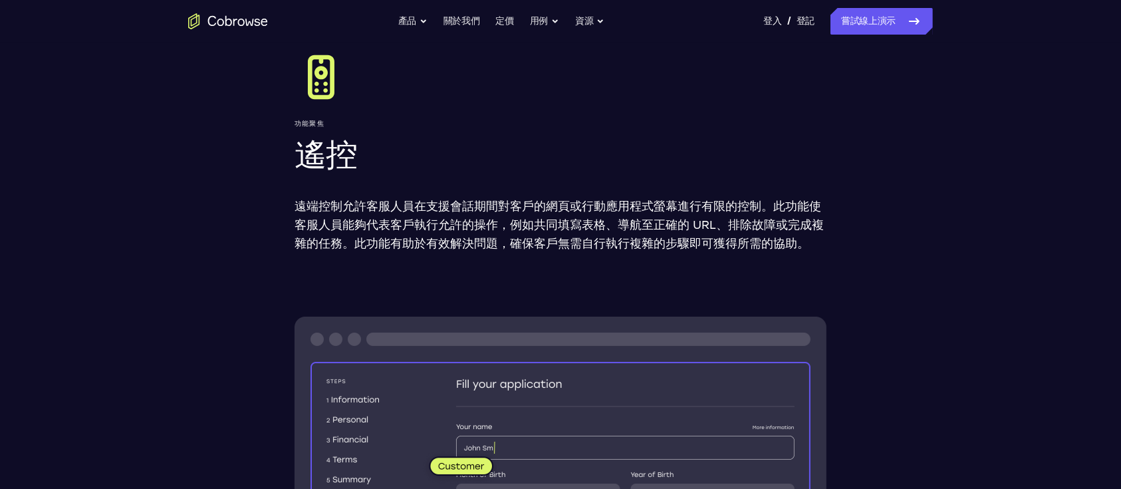
scroll to position [32, 0]
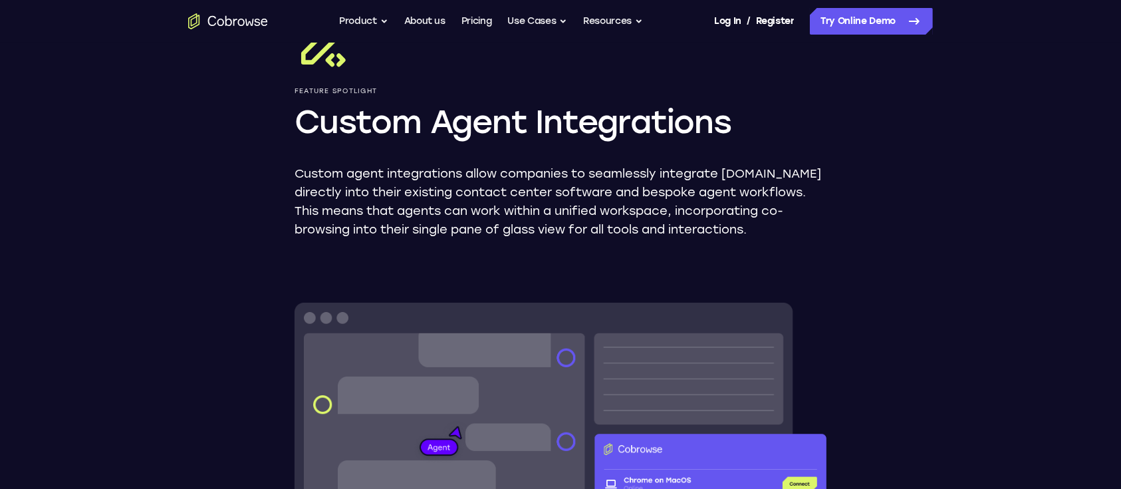
scroll to position [177, 0]
